Goal: Navigation & Orientation: Find specific page/section

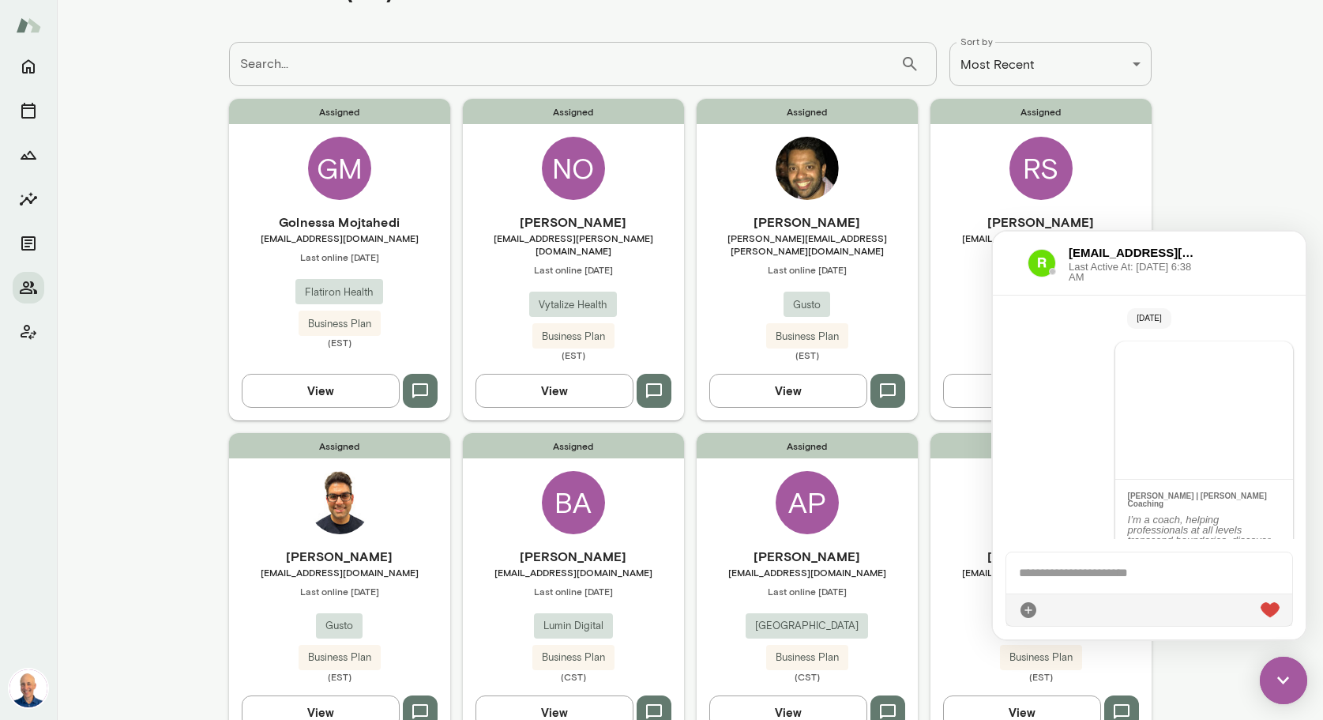
scroll to position [2147, 0]
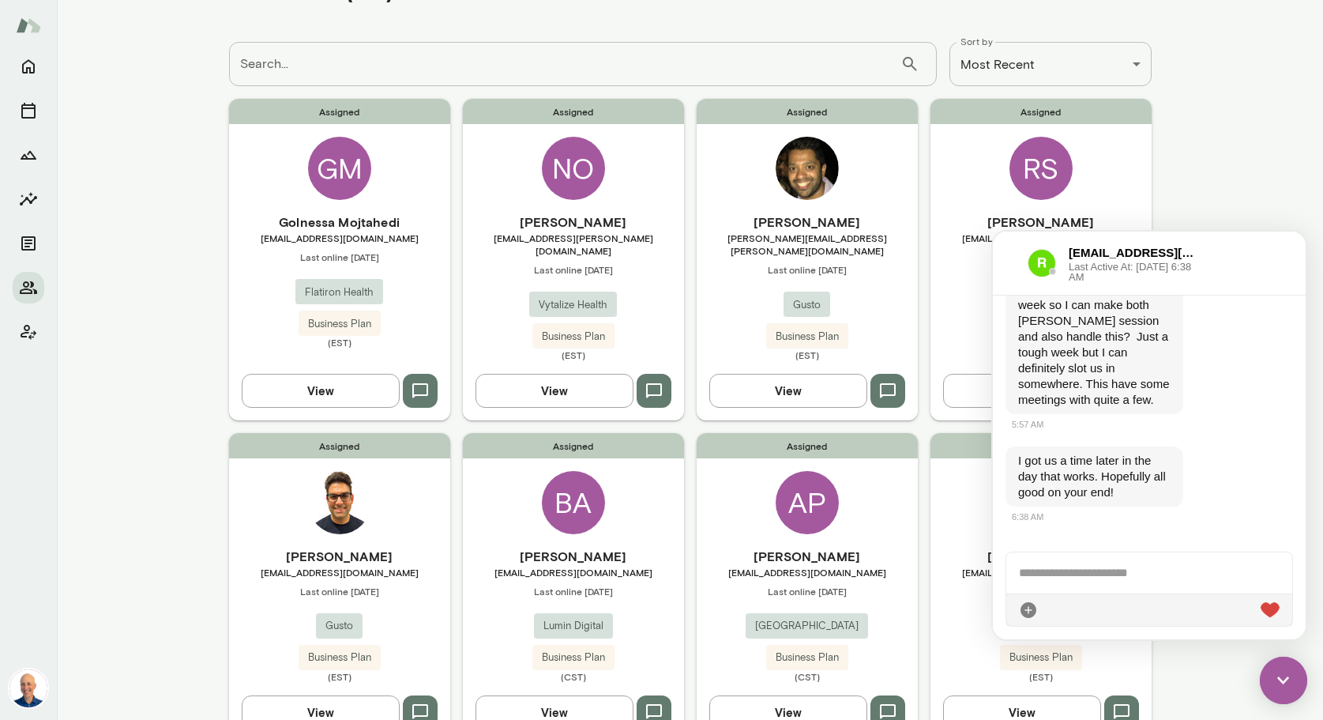
click at [177, 186] on main "**********" at bounding box center [690, 360] width 1266 height 720
click at [1287, 677] on img at bounding box center [1283, 679] width 47 height 47
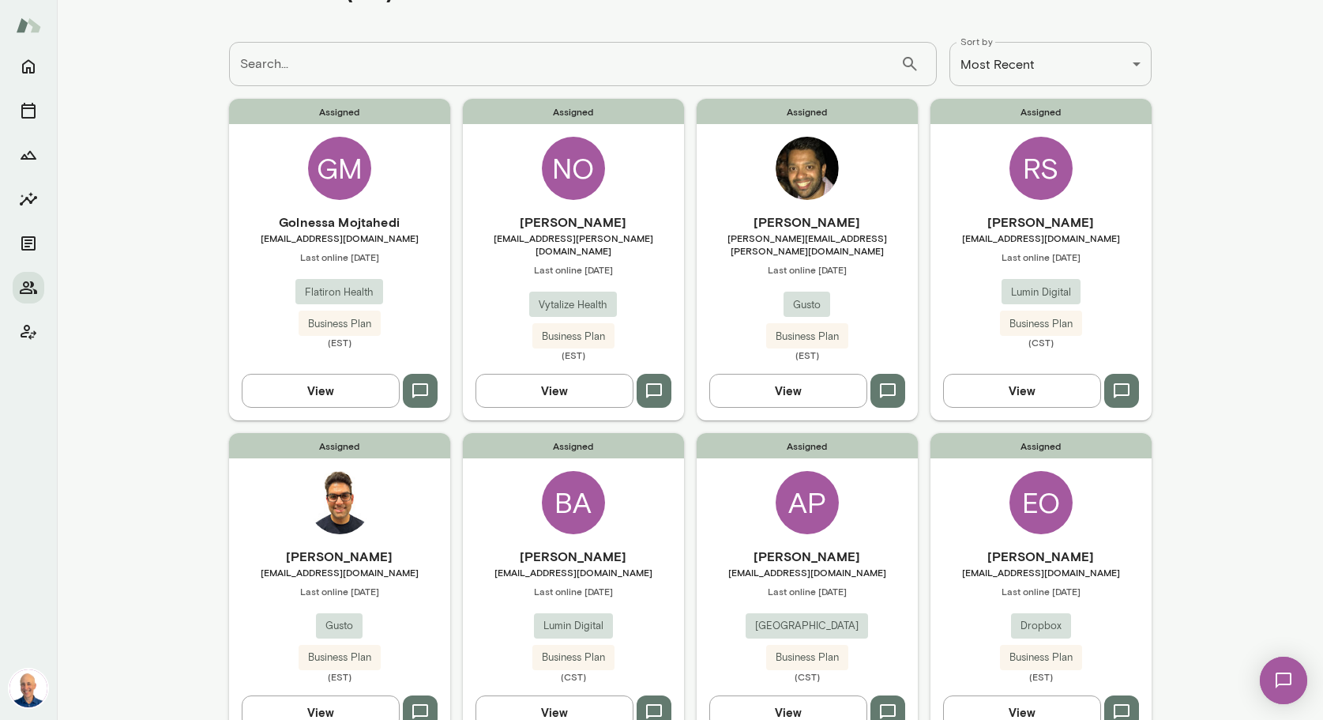
click at [650, 485] on div "Assigned BA [PERSON_NAME] [PERSON_NAME][EMAIL_ADDRESS][DOMAIN_NAME] Last online…" at bounding box center [573, 587] width 221 height 308
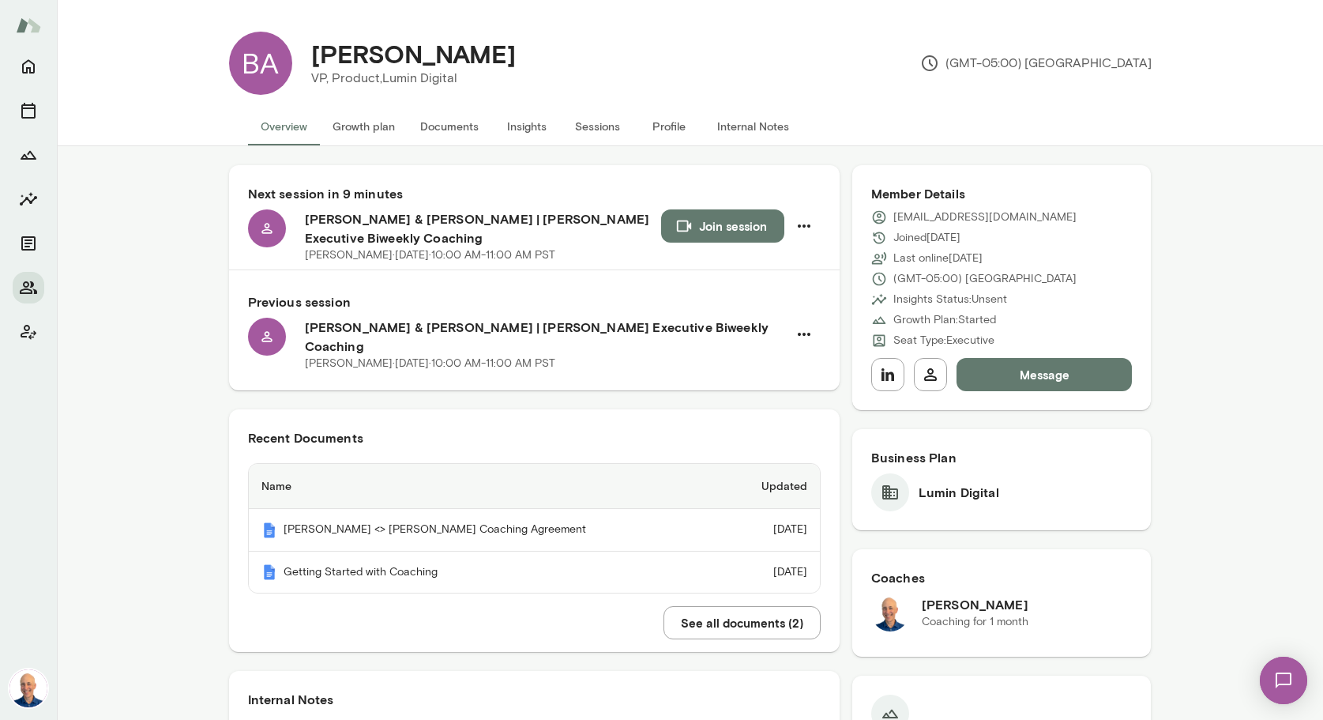
click at [716, 226] on button "Join session" at bounding box center [722, 225] width 123 height 33
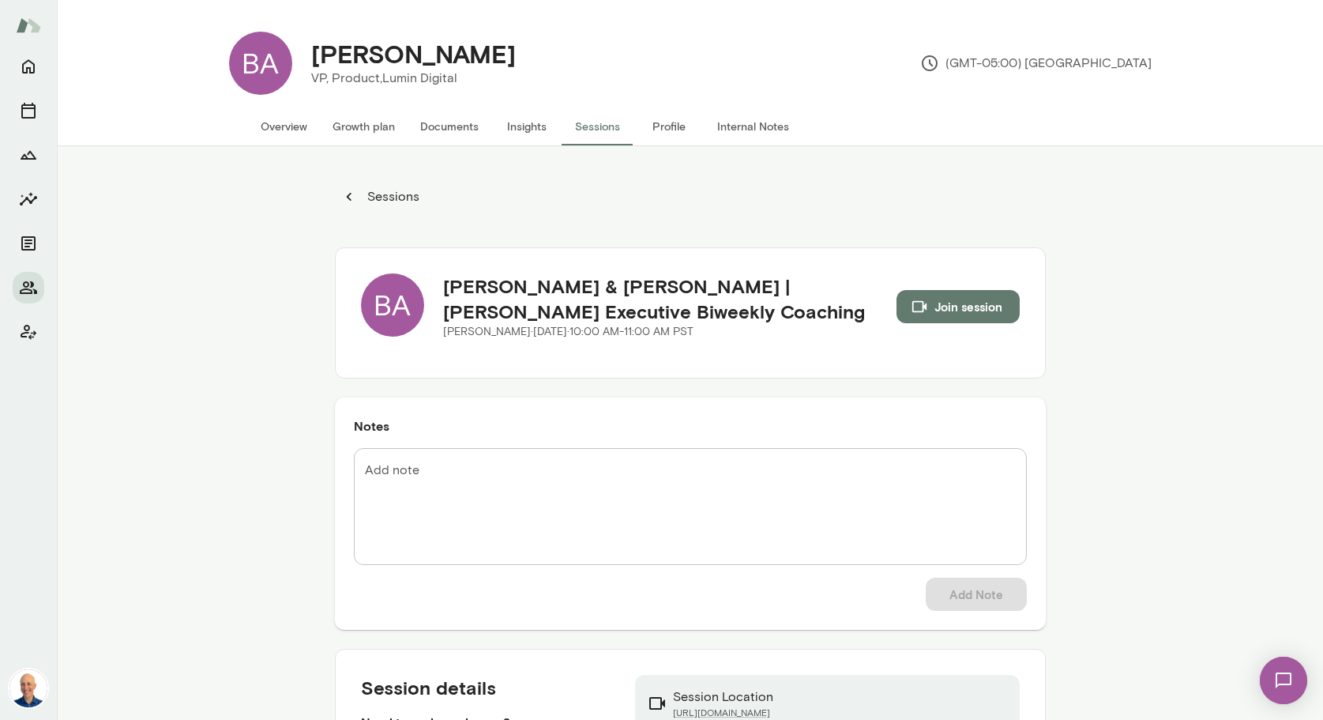
click at [296, 124] on button "Overview" at bounding box center [284, 126] width 72 height 38
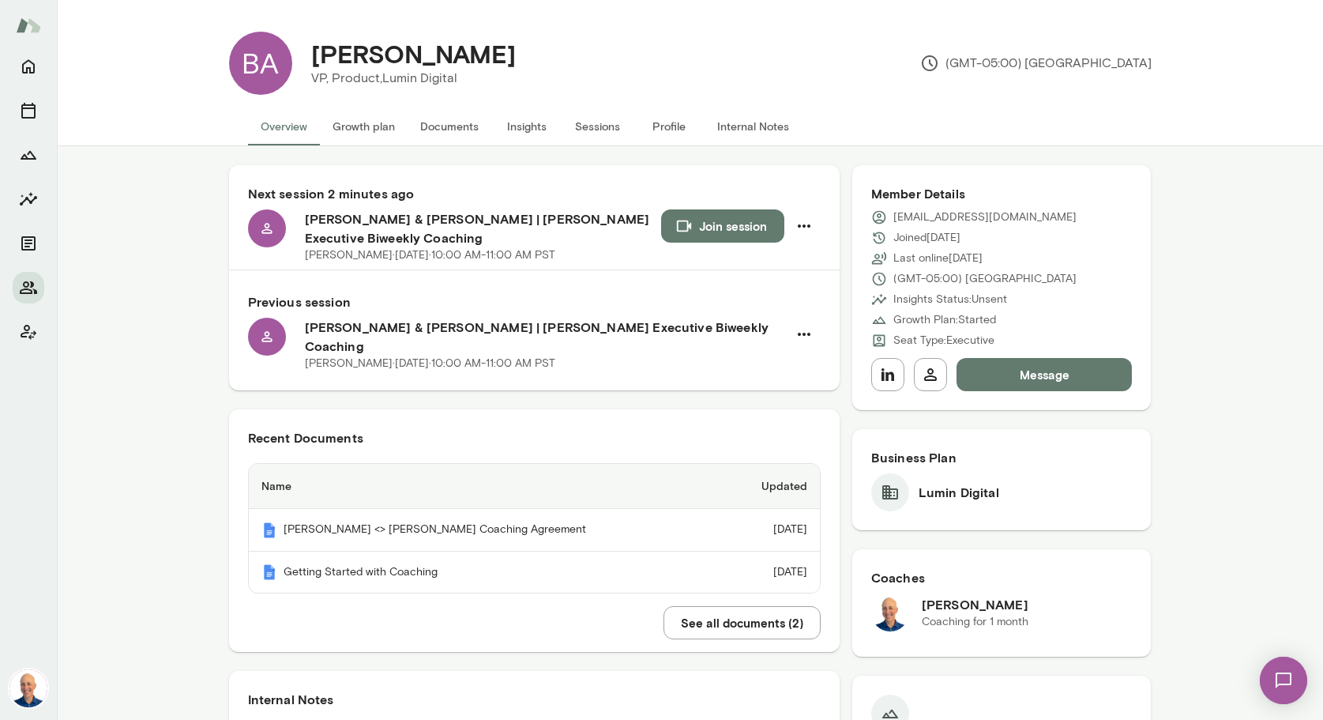
click at [672, 130] on button "Profile" at bounding box center [668, 126] width 71 height 38
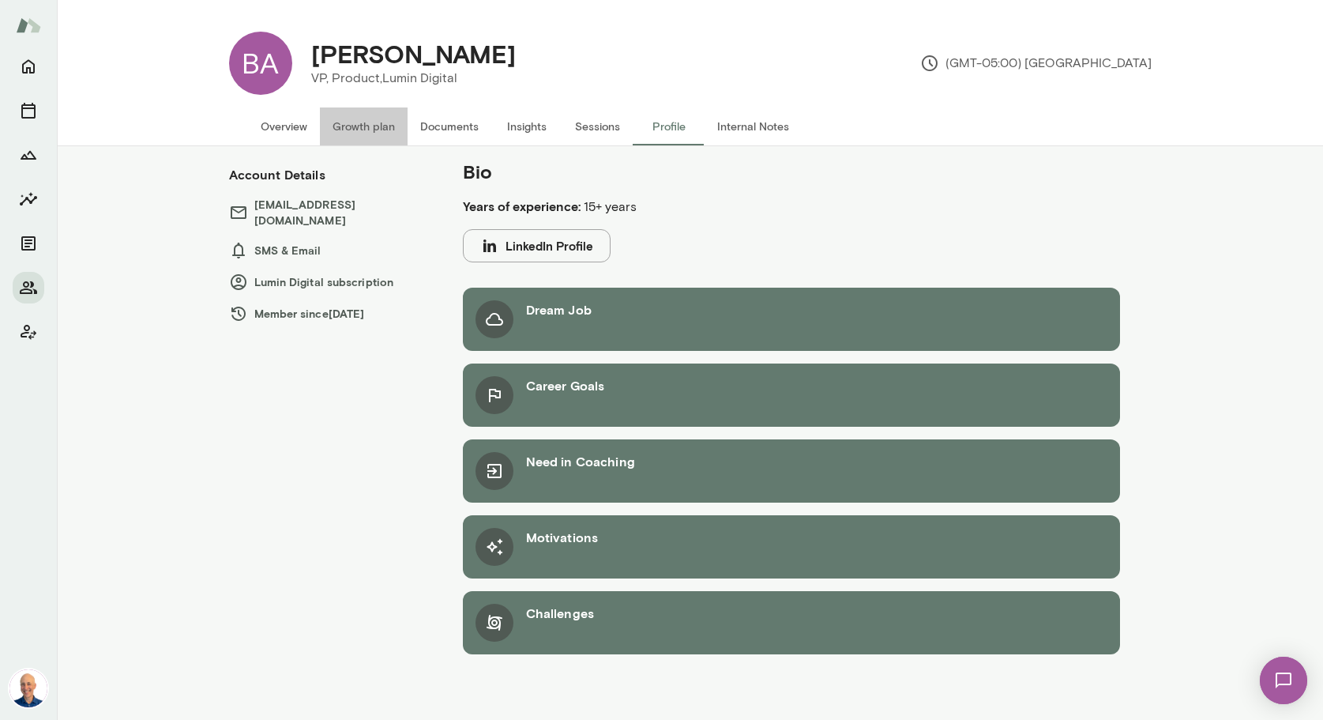
click at [362, 133] on button "Growth plan" at bounding box center [364, 126] width 88 height 38
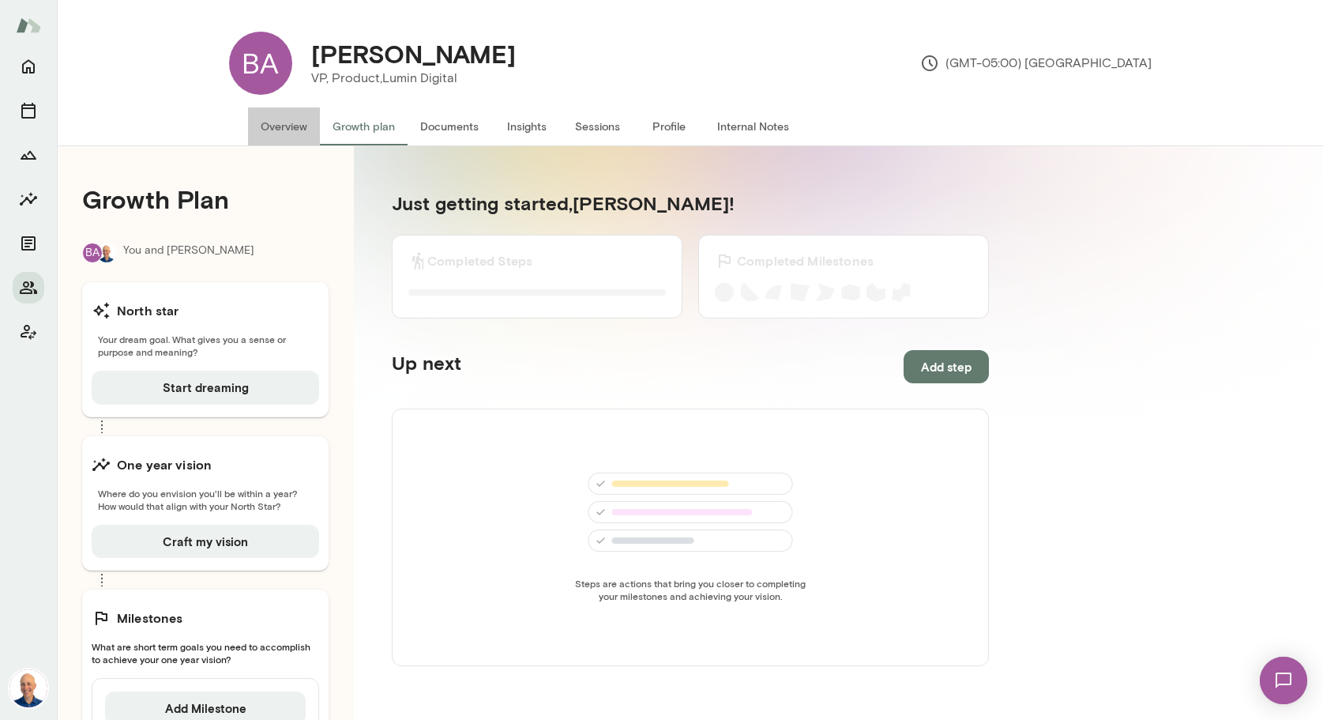
click at [286, 127] on button "Overview" at bounding box center [284, 126] width 72 height 38
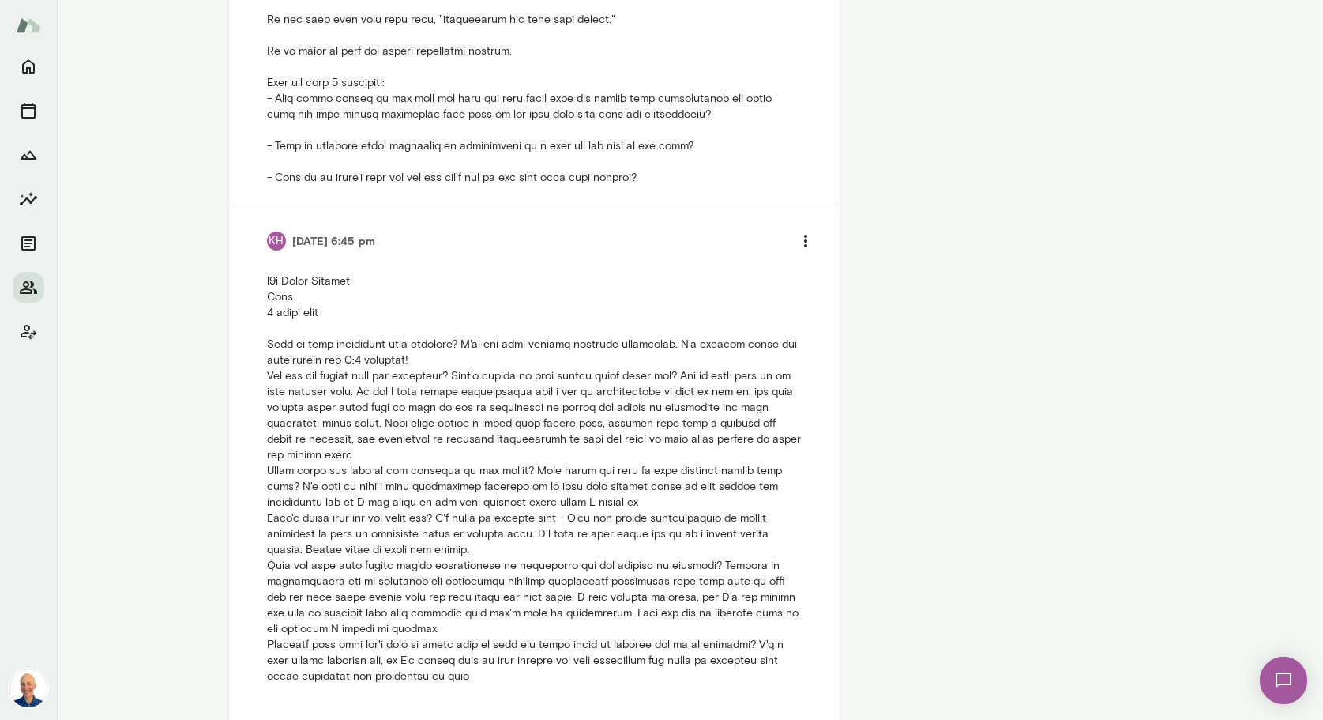
scroll to position [1460, 0]
